Goal: Task Accomplishment & Management: Manage account settings

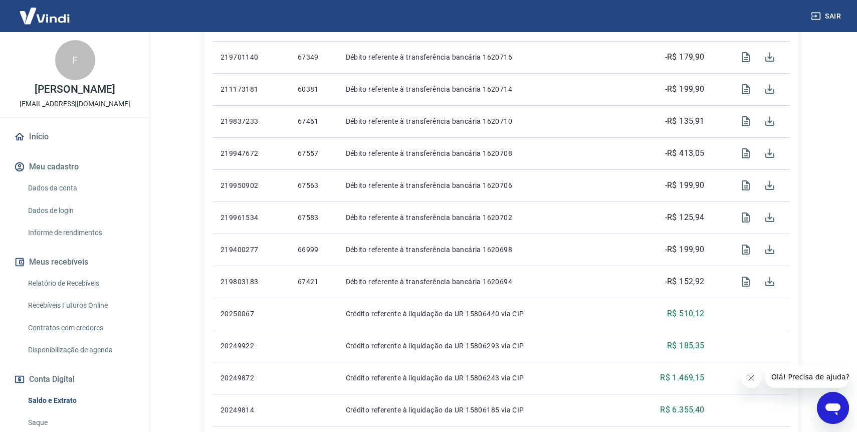
scroll to position [469, 0]
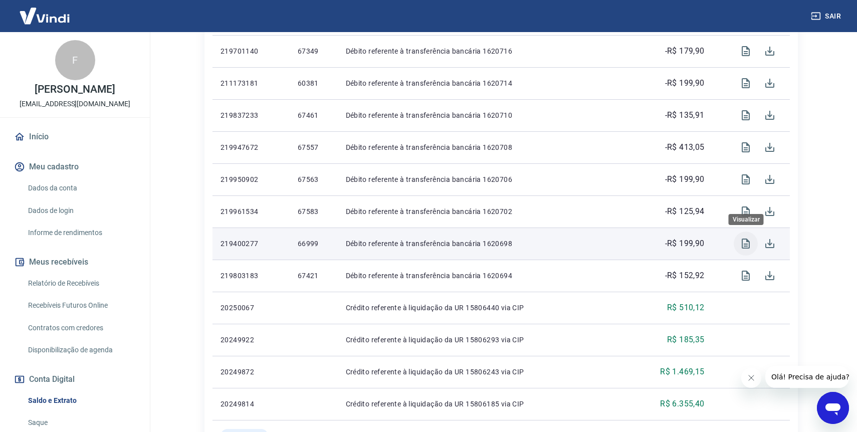
click at [743, 241] on icon "Visualizar" at bounding box center [745, 243] width 12 height 12
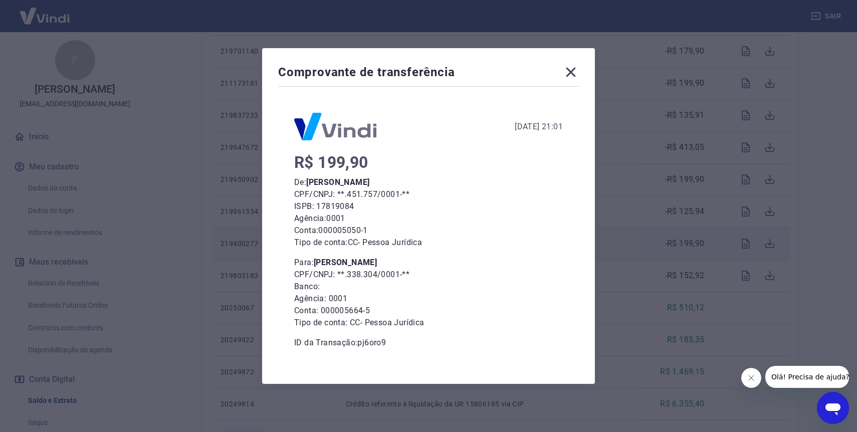
click at [571, 66] on icon at bounding box center [571, 72] width 16 height 16
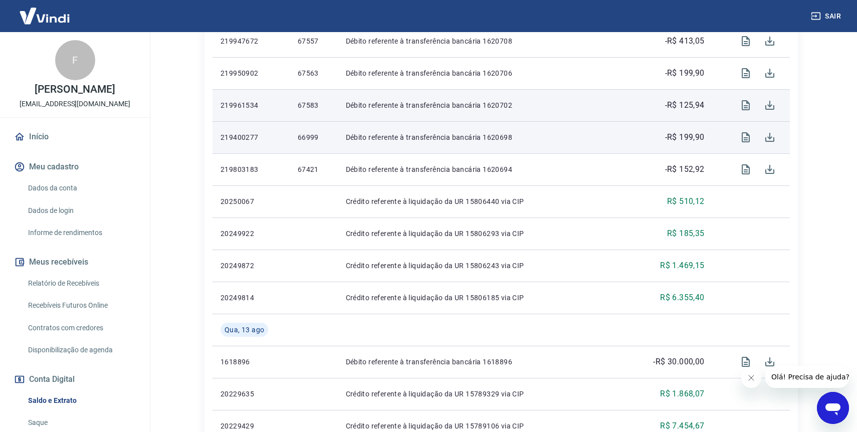
scroll to position [579, 0]
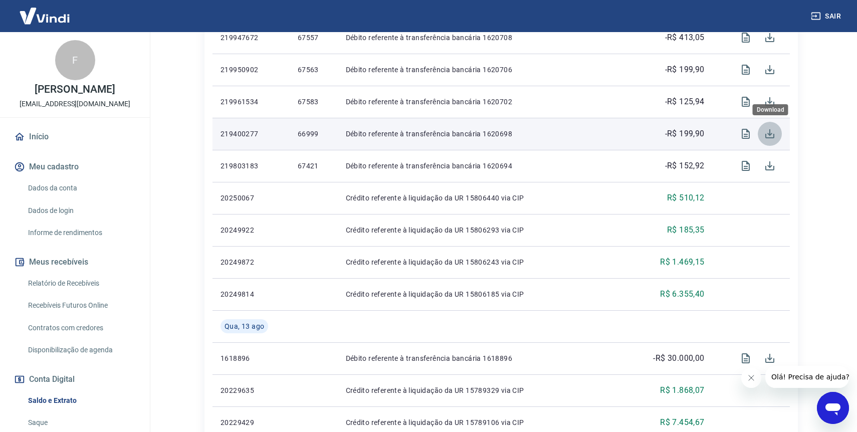
click at [770, 132] on icon "Download" at bounding box center [769, 134] width 12 height 12
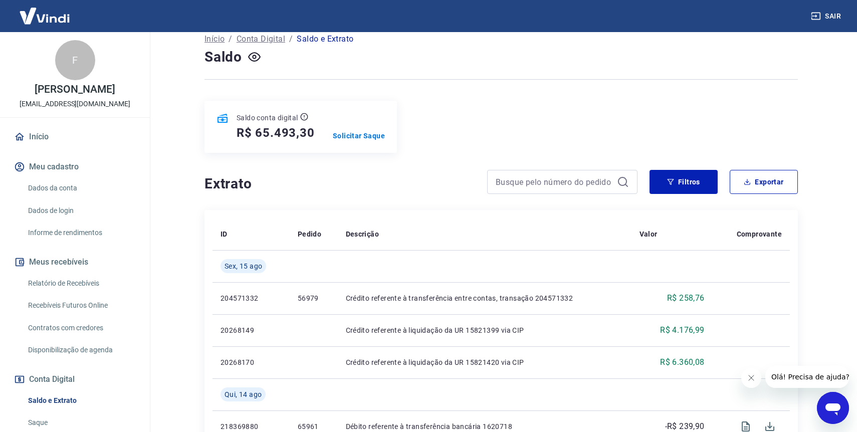
scroll to position [0, 0]
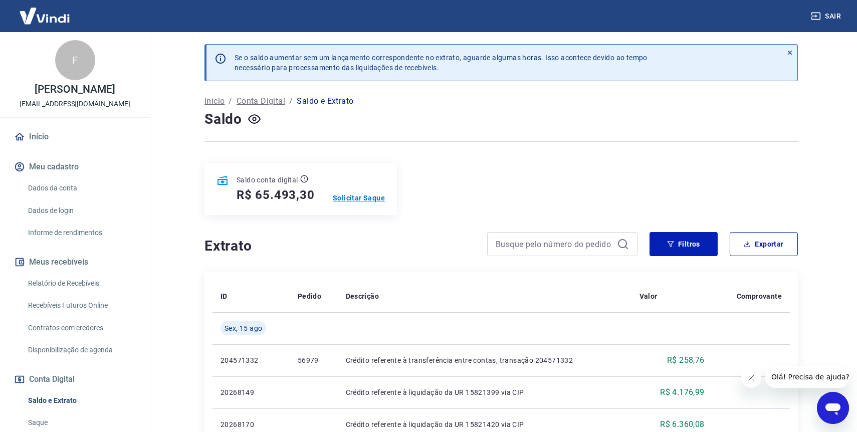
click at [360, 202] on p "Solicitar Saque" at bounding box center [359, 198] width 52 height 10
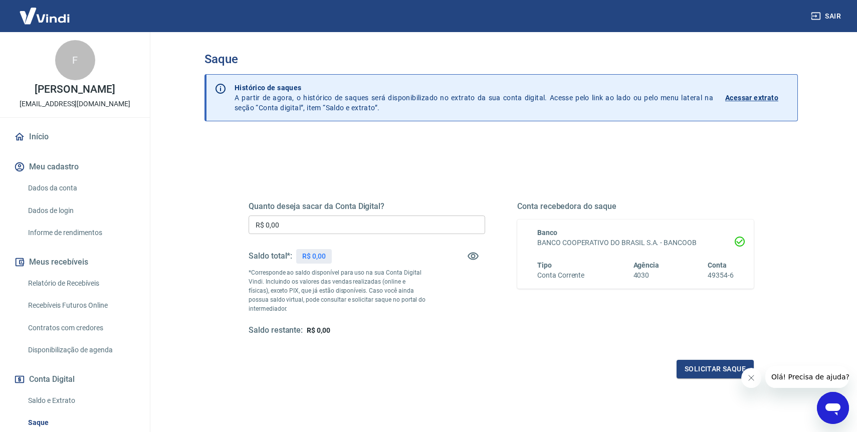
click at [355, 223] on input "R$ 0,00" at bounding box center [366, 224] width 236 height 19
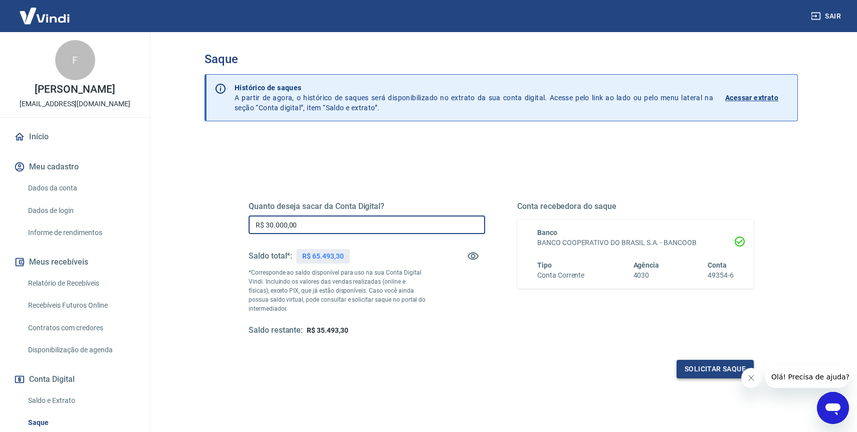
type input "R$ 30.000,00"
click at [702, 374] on button "Solicitar saque" at bounding box center [714, 369] width 77 height 19
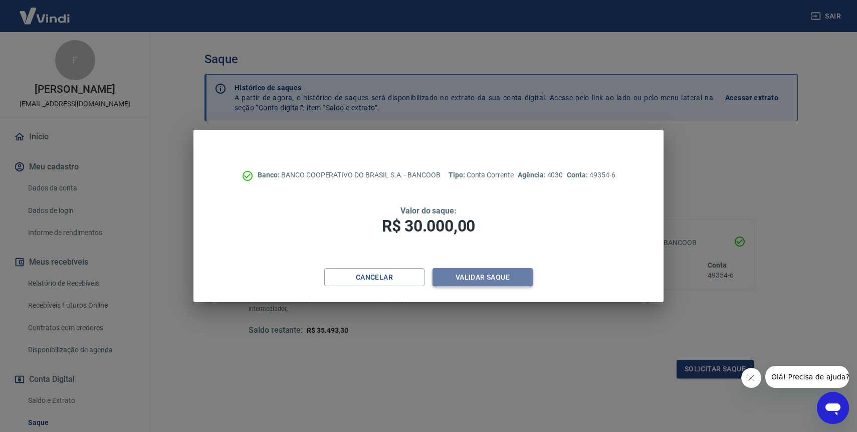
click at [520, 275] on button "Validar saque" at bounding box center [482, 277] width 100 height 19
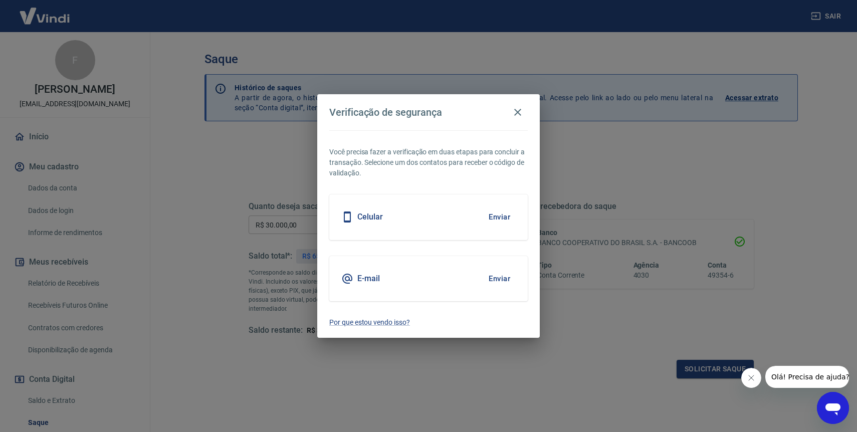
click at [499, 278] on button "Enviar" at bounding box center [499, 278] width 33 height 21
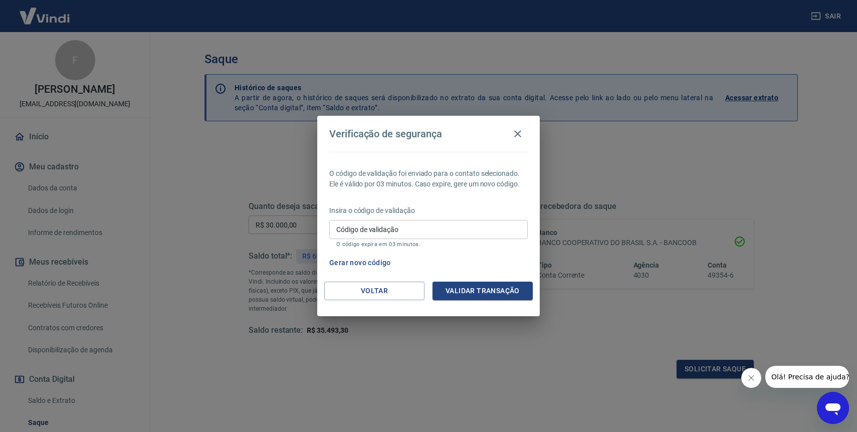
click at [442, 228] on input "Código de validação" at bounding box center [428, 229] width 198 height 19
type input "233110"
click at [491, 293] on button "Validar transação" at bounding box center [482, 291] width 100 height 19
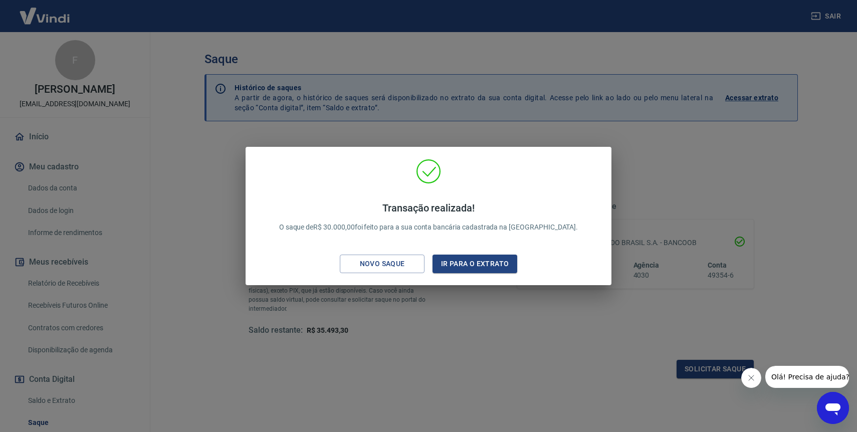
click at [660, 142] on div "Transação realizada! O saque de R$ 30.000,00 foi feito para a sua conta bancári…" at bounding box center [428, 216] width 857 height 432
